Goal: Task Accomplishment & Management: Manage account settings

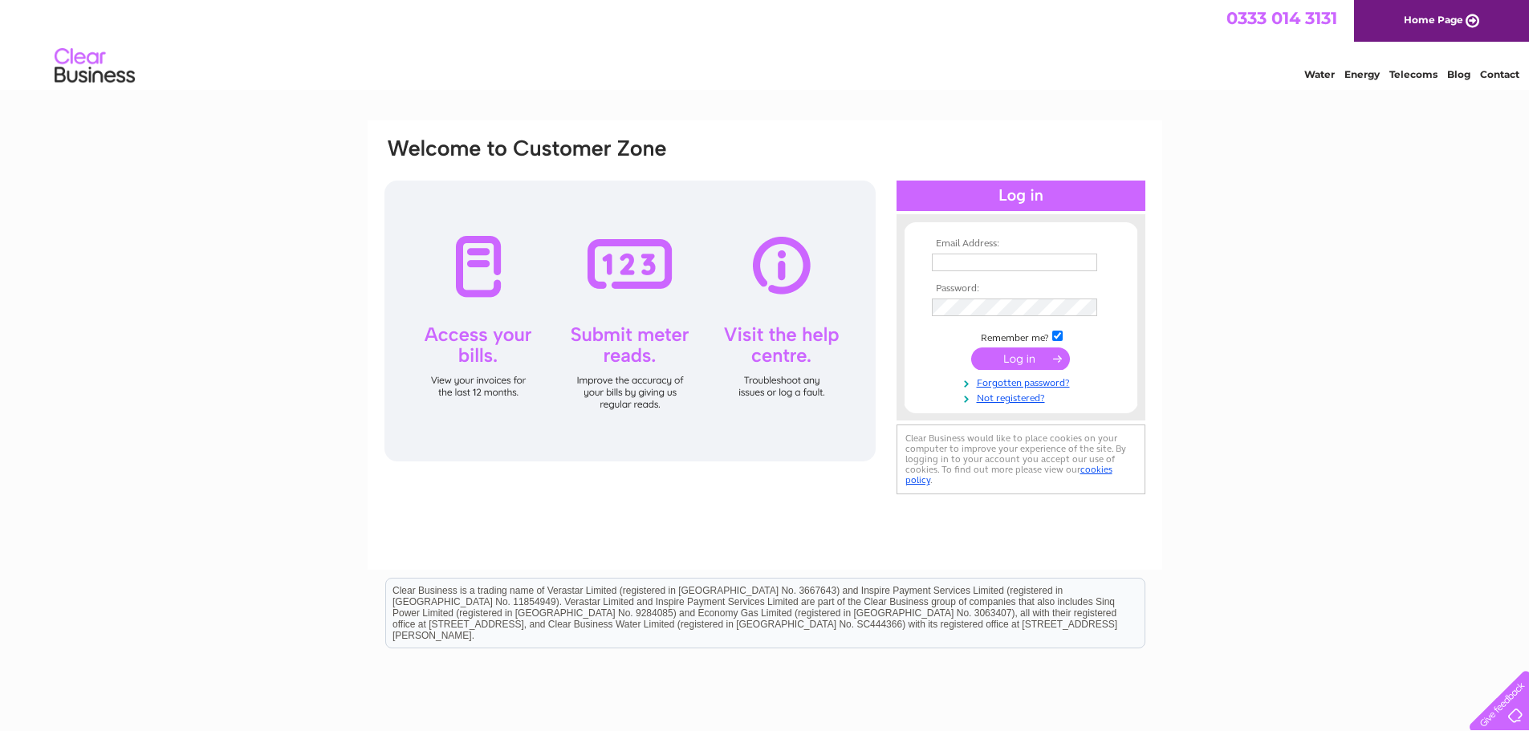
type input "abarry@thorpemolloy.com"
click at [1027, 358] on input "submit" at bounding box center [1020, 358] width 99 height 22
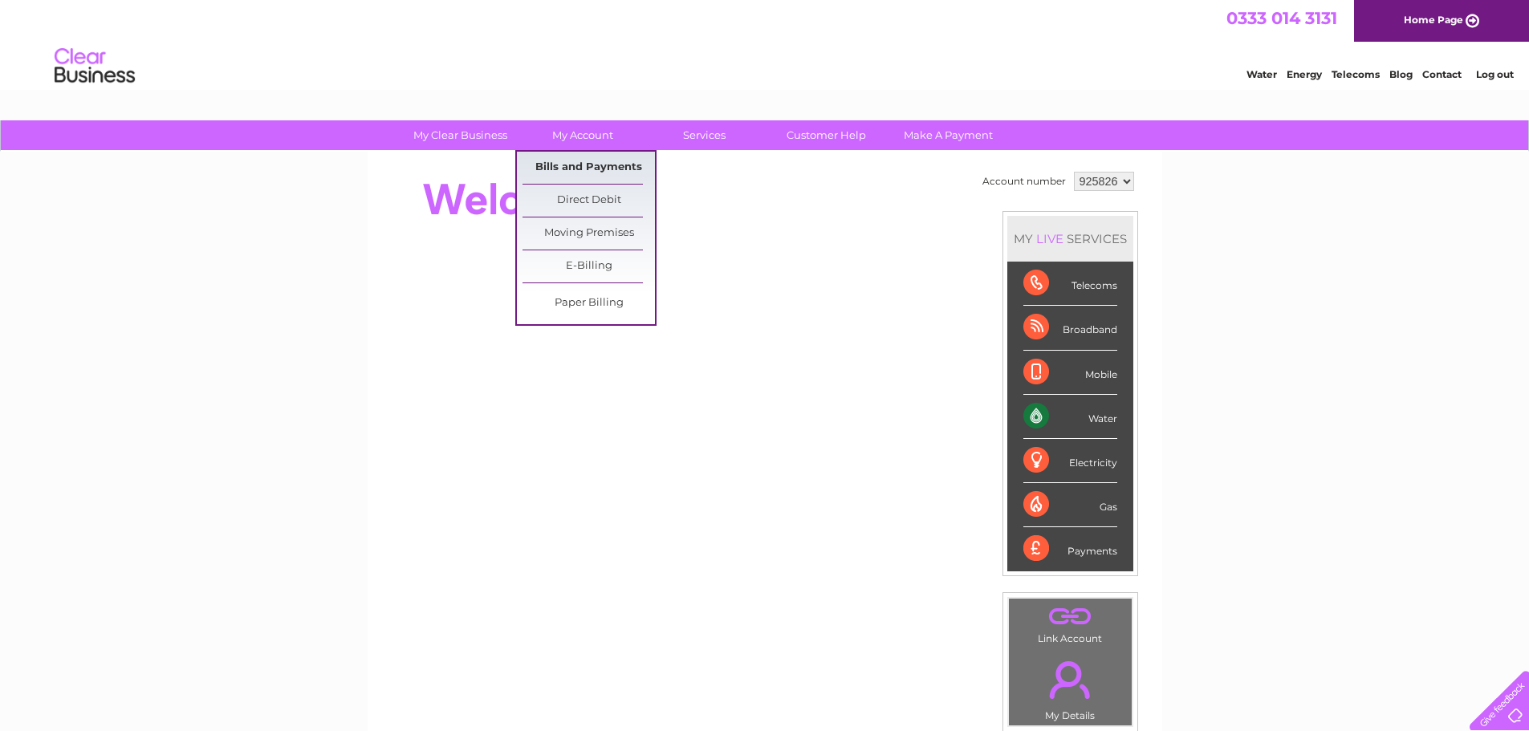
click at [574, 169] on link "Bills and Payments" at bounding box center [588, 168] width 132 height 32
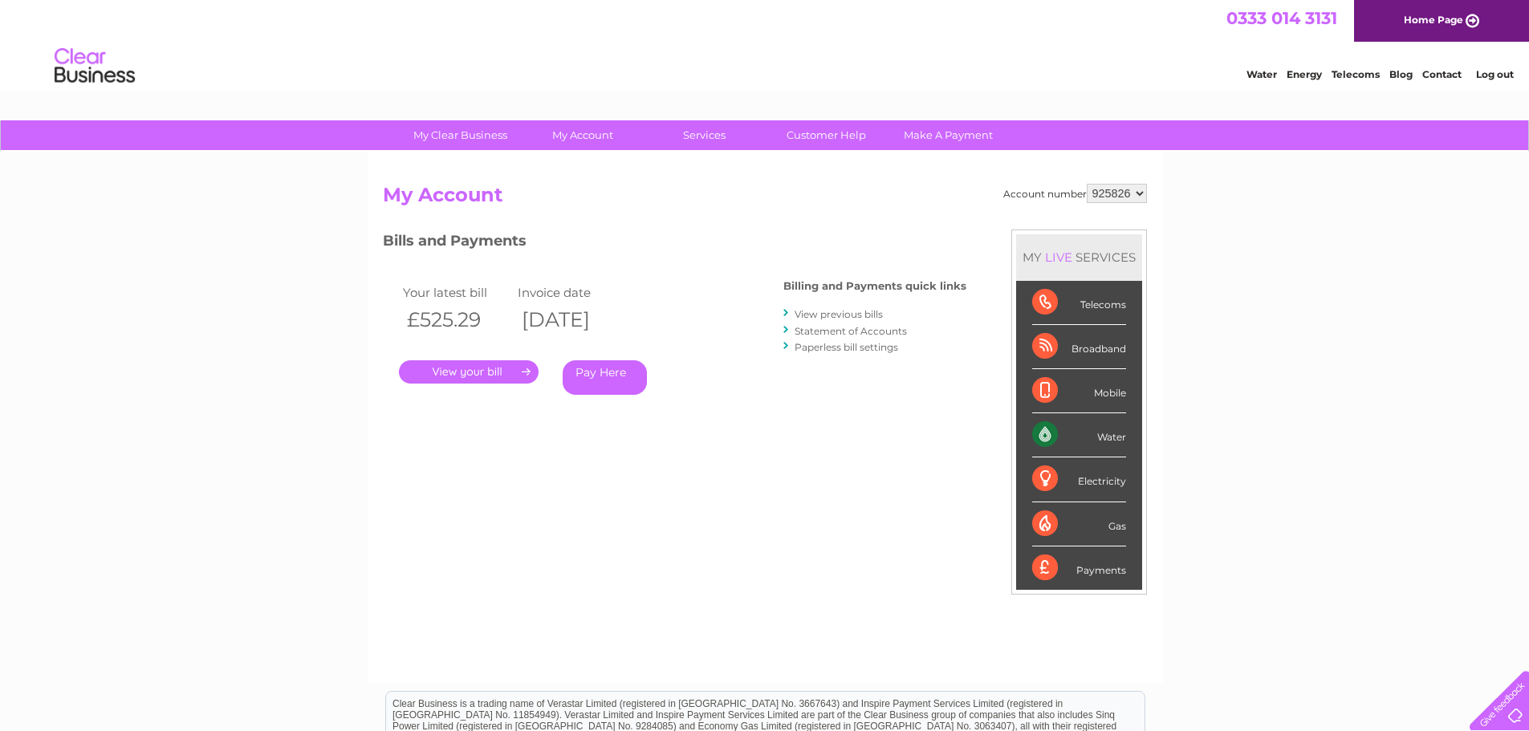
click at [486, 370] on link "." at bounding box center [469, 371] width 140 height 23
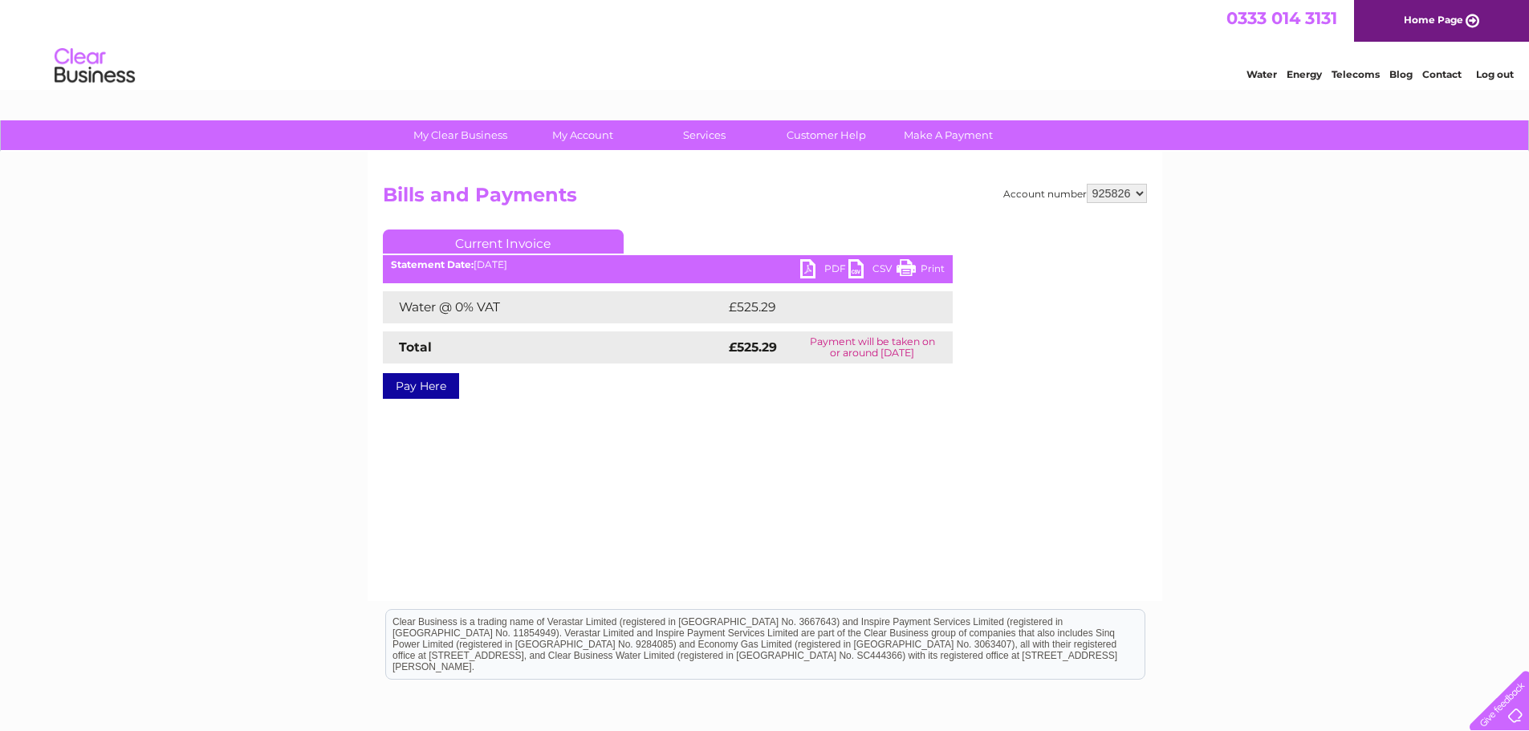
click at [825, 262] on link "PDF" at bounding box center [824, 270] width 48 height 23
